Goal: Task Accomplishment & Management: Complete application form

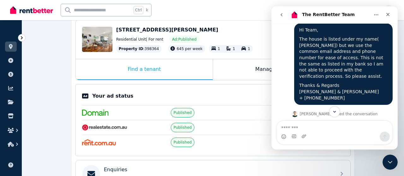
scroll to position [542, 0]
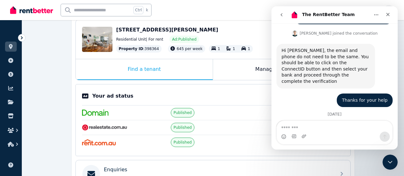
click at [238, 31] on div "[STREET_ADDRESS][PERSON_NAME]" at bounding box center [230, 30] width 228 height 8
click at [375, 15] on icon "Home" at bounding box center [376, 14] width 5 height 5
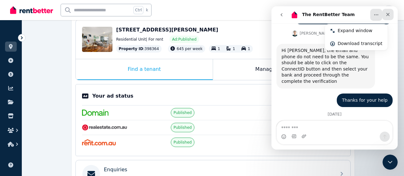
click at [389, 12] on div "Close" at bounding box center [387, 14] width 11 height 11
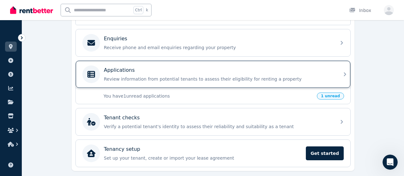
click at [342, 71] on icon at bounding box center [345, 75] width 8 height 8
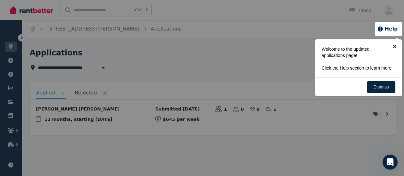
click at [395, 48] on link "×" at bounding box center [394, 46] width 14 height 14
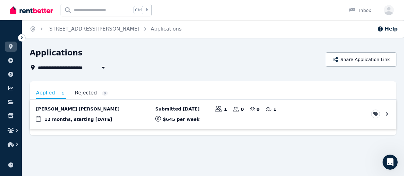
click at [387, 114] on link "View application: Jai Maikuku O’Connell" at bounding box center [213, 114] width 367 height 29
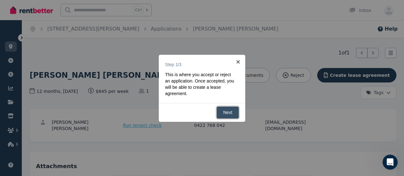
click at [230, 112] on link "Next" at bounding box center [227, 113] width 22 height 12
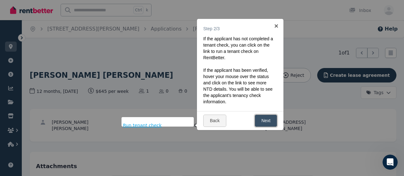
click at [261, 119] on link "Next" at bounding box center [266, 121] width 22 height 12
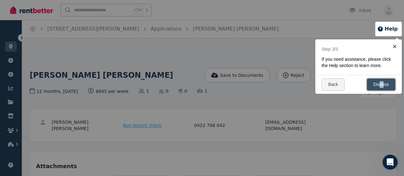
click at [382, 83] on link "Dismiss" at bounding box center [381, 85] width 29 height 12
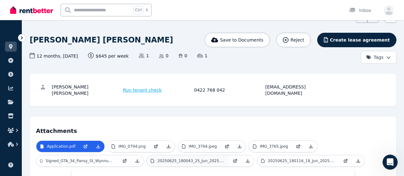
scroll to position [68, 0]
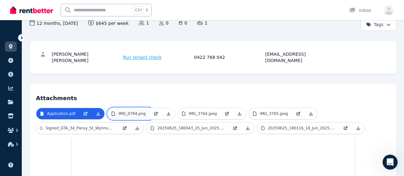
click at [137, 111] on p "IMG_0794.png" at bounding box center [131, 113] width 27 height 5
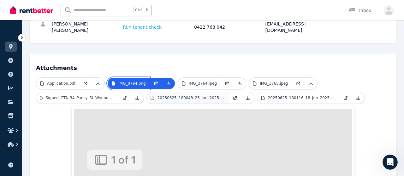
scroll to position [0, 0]
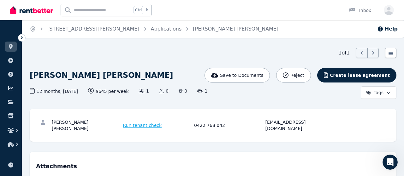
click at [147, 123] on span "Run tenant check" at bounding box center [142, 125] width 39 height 6
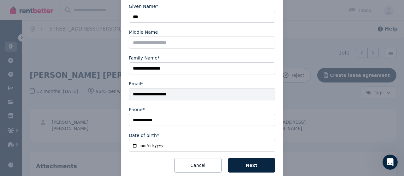
scroll to position [134, 0]
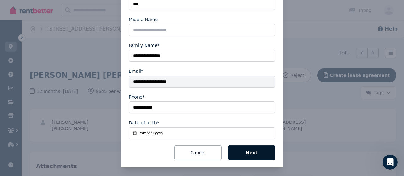
click at [261, 154] on button "Next" at bounding box center [251, 153] width 47 height 15
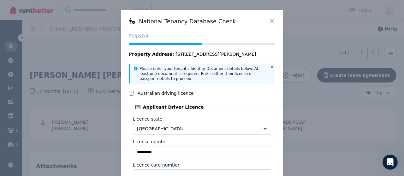
scroll to position [70, 0]
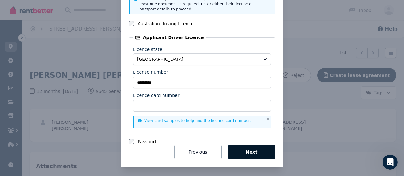
click at [257, 152] on button "Next" at bounding box center [251, 152] width 47 height 15
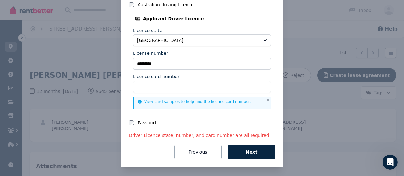
scroll to position [48, 0]
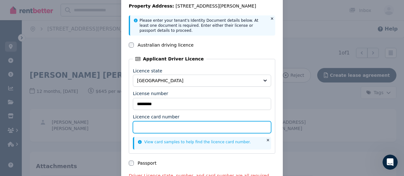
click at [195, 125] on input "Licence card number" at bounding box center [202, 127] width 138 height 12
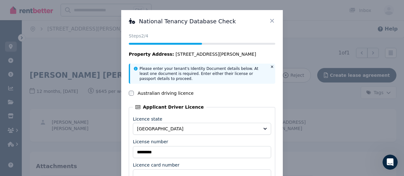
click at [274, 19] on icon at bounding box center [272, 21] width 6 height 6
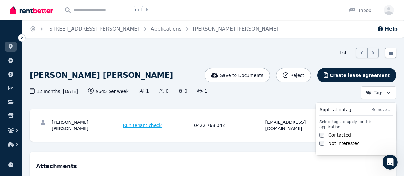
click at [387, 93] on html "Open main menu Ctrl k Inbox Open user menu ORGANISE Properties Add property Pay…" at bounding box center [202, 88] width 404 height 176
click at [183, 70] on html "Open main menu Ctrl k Inbox Open user menu ORGANISE Properties Add property Pay…" at bounding box center [202, 88] width 404 height 176
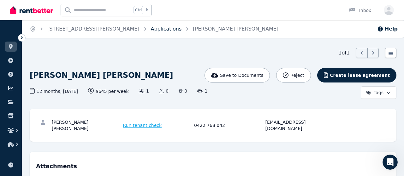
click at [151, 28] on link "Applications" at bounding box center [166, 29] width 31 height 6
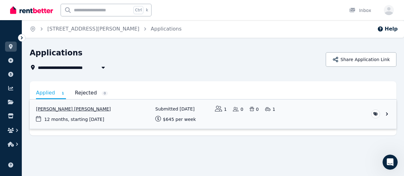
click at [387, 113] on link "View application: Jai Maikuku O’Connell" at bounding box center [213, 114] width 367 height 29
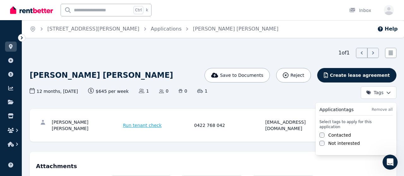
click at [392, 93] on html "Open main menu Ctrl k Inbox Open user menu ORGANISE Properties Add property Pay…" at bounding box center [202, 88] width 404 height 176
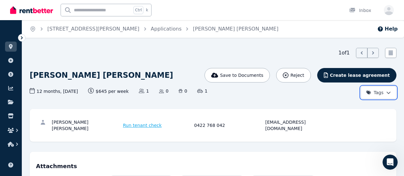
click at [302, 94] on html "Open main menu Ctrl k Inbox Open user menu ORGANISE Properties Add property Pay…" at bounding box center [202, 88] width 404 height 176
click at [392, 54] on icon at bounding box center [390, 53] width 6 height 6
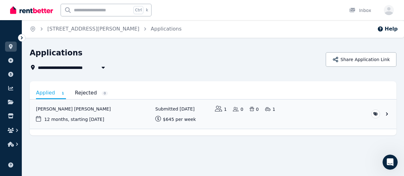
click at [195, 74] on div "**********" at bounding box center [213, 92] width 367 height 88
click at [72, 109] on link "View application: Jai Maikuku O’Connell" at bounding box center [213, 114] width 367 height 29
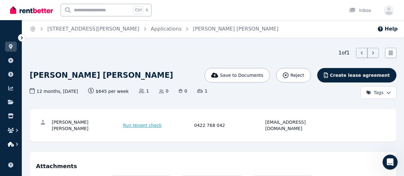
click at [12, 144] on icon "button" at bounding box center [11, 144] width 6 height 5
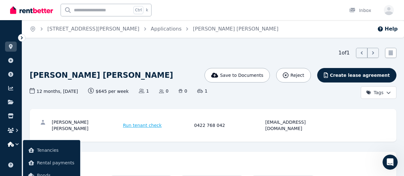
scroll to position [33, 0]
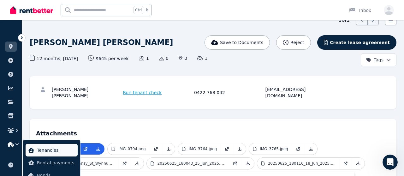
click at [40, 150] on span "Tenancies" at bounding box center [56, 151] width 38 height 8
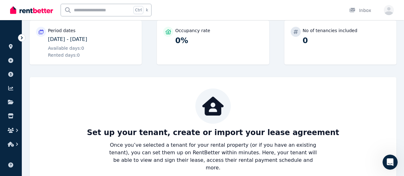
scroll to position [93, 0]
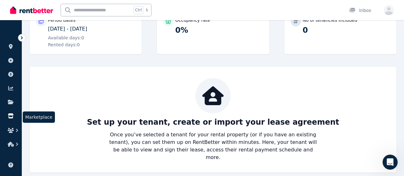
click at [10, 115] on icon at bounding box center [10, 116] width 5 height 5
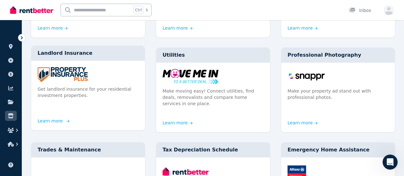
scroll to position [131, 0]
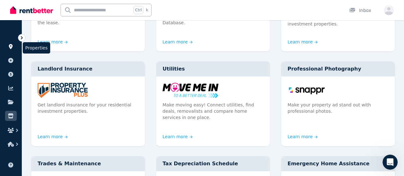
click at [11, 46] on icon at bounding box center [11, 46] width 6 height 5
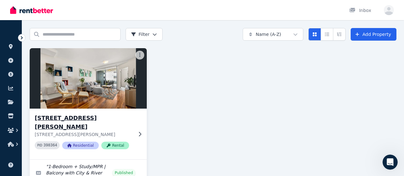
scroll to position [33, 0]
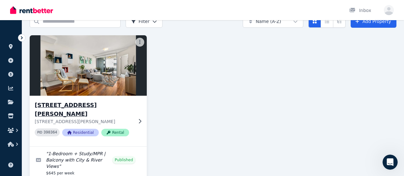
click at [140, 119] on icon at bounding box center [140, 121] width 6 height 5
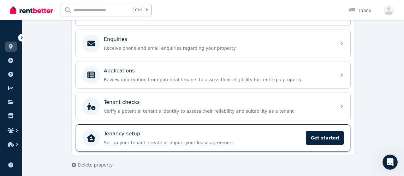
scroll to position [163, 0]
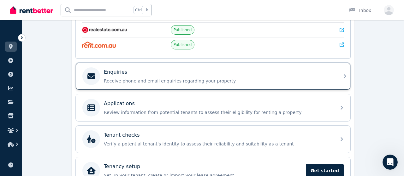
click at [338, 76] on div "Enquiries Receive phone and email enquiries regarding your property" at bounding box center [213, 76] width 274 height 27
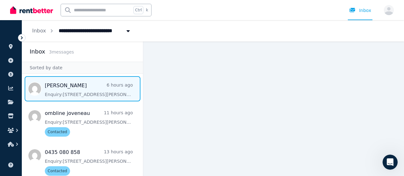
click at [103, 93] on span "Message list" at bounding box center [82, 88] width 121 height 25
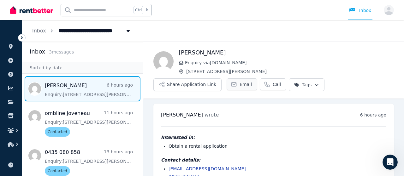
scroll to position [16, 0]
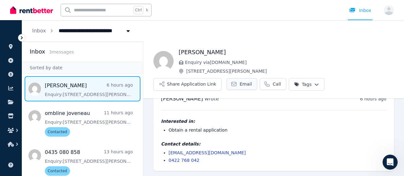
click at [241, 86] on span "Email" at bounding box center [245, 84] width 12 height 6
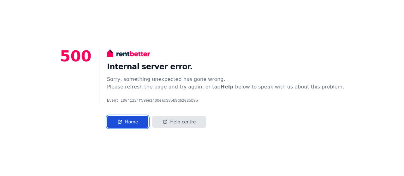
click at [148, 123] on link "Home" at bounding box center [127, 122] width 41 height 12
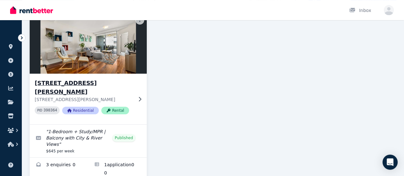
scroll to position [56, 0]
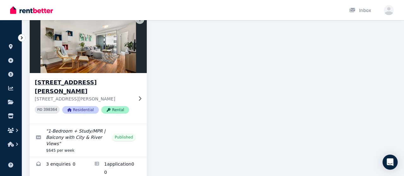
click at [141, 96] on icon at bounding box center [140, 98] width 6 height 5
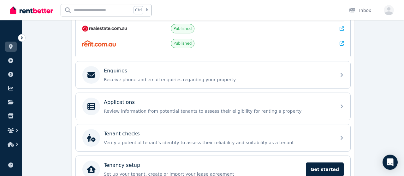
scroll to position [163, 0]
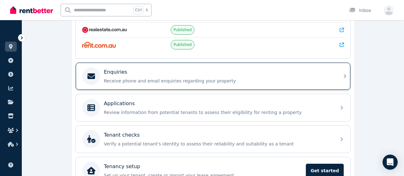
click at [346, 76] on icon at bounding box center [345, 77] width 8 height 8
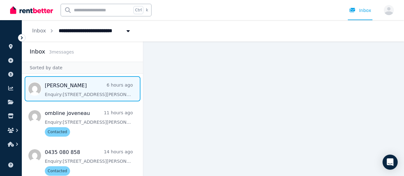
click at [114, 91] on span "Message list" at bounding box center [82, 88] width 121 height 25
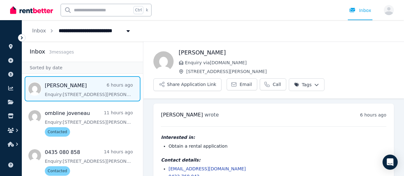
click at [82, 89] on span "Message list" at bounding box center [82, 88] width 121 height 25
click at [10, 48] on icon at bounding box center [11, 46] width 6 height 5
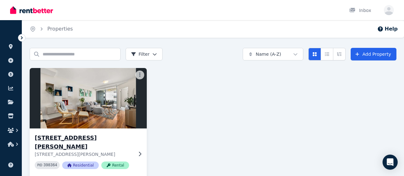
click at [109, 138] on h3 "[STREET_ADDRESS][PERSON_NAME]" at bounding box center [84, 143] width 98 height 18
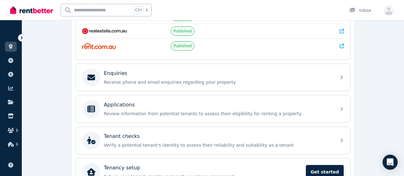
scroll to position [164, 0]
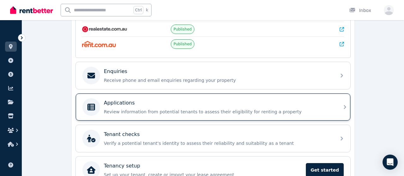
click at [255, 101] on div "Applications" at bounding box center [218, 103] width 228 height 8
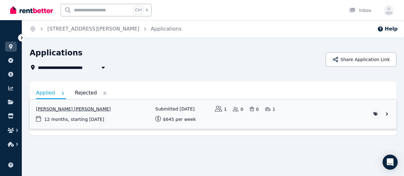
click at [71, 109] on link "View application: Jai Maikuku O’Connell" at bounding box center [213, 114] width 367 height 29
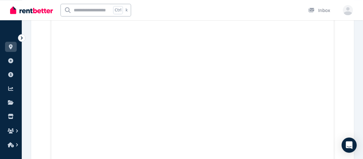
scroll to position [3607, 0]
